Goal: Navigation & Orientation: Find specific page/section

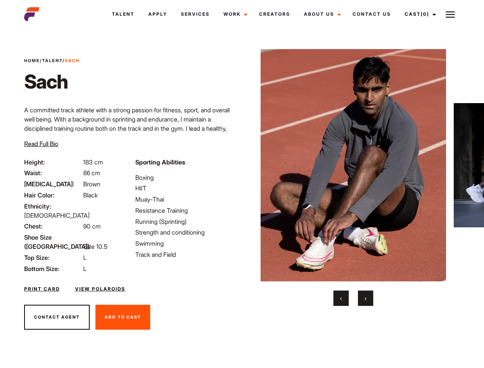
click at [419, 14] on link "Cast (0)" at bounding box center [419, 14] width 43 height 21
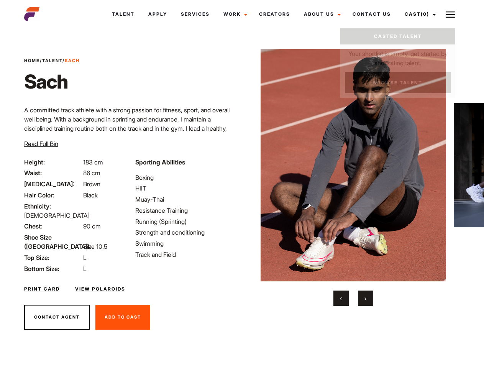
click at [451, 14] on img at bounding box center [450, 14] width 9 height 9
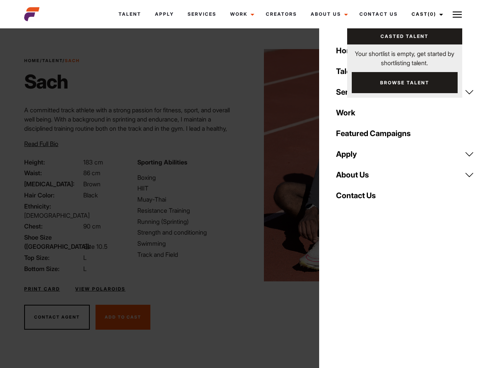
click at [353, 178] on img at bounding box center [357, 165] width 186 height 232
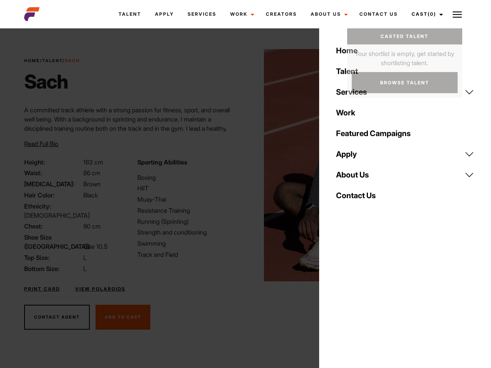
click at [242, 165] on div "Sporting Abilities Boxing HIIT Muay-Thai Resistance Training Running (Sprinting…" at bounding box center [189, 216] width 113 height 116
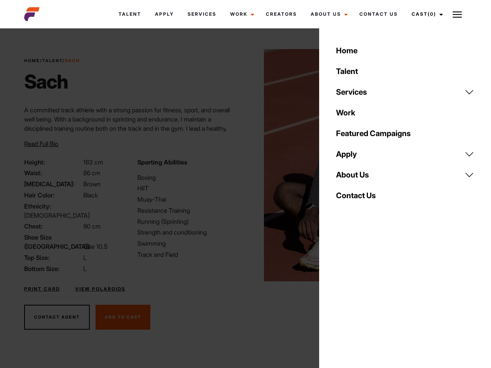
click at [341, 298] on div "Home Talent Services Talent Casting Photography Videography Creative Hair and M…" at bounding box center [405, 184] width 172 height 368
click at [366, 298] on div "Home Talent Services Talent Casting Photography Videography Creative Hair and M…" at bounding box center [405, 184] width 172 height 368
